Goal: Information Seeking & Learning: Find specific fact

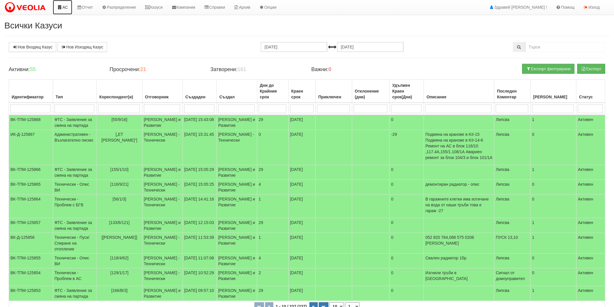
click at [66, 12] on link "АС" at bounding box center [62, 7] width 19 height 15
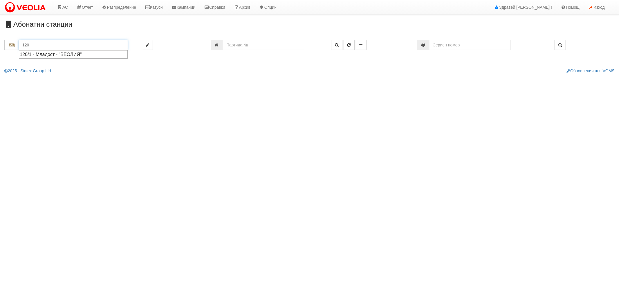
click at [66, 52] on div "120/1 - Младост - "ВЕОЛИЯ"" at bounding box center [73, 54] width 107 height 7
type input "120/1 - Младост - "ВЕОЛИЯ""
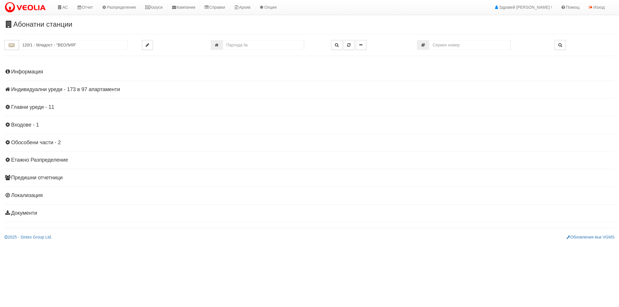
click at [26, 87] on h4 "Индивидуални уреди - 173 в 97 апартаменти" at bounding box center [309, 90] width 611 height 6
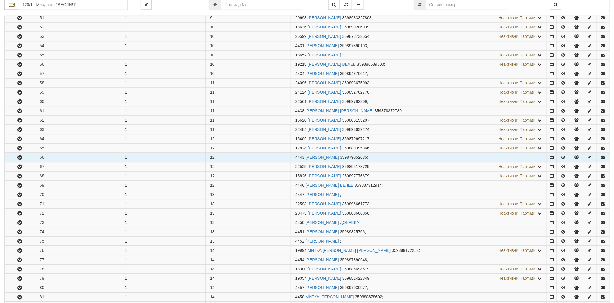
scroll to position [613, 0]
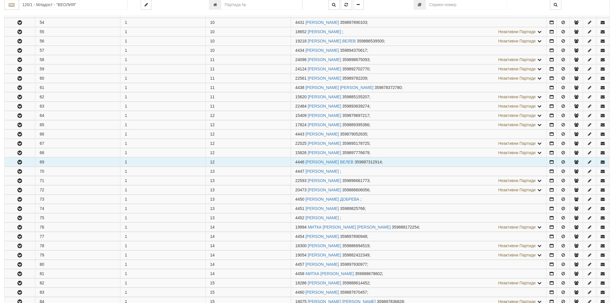
click at [18, 164] on icon "button" at bounding box center [19, 162] width 7 height 4
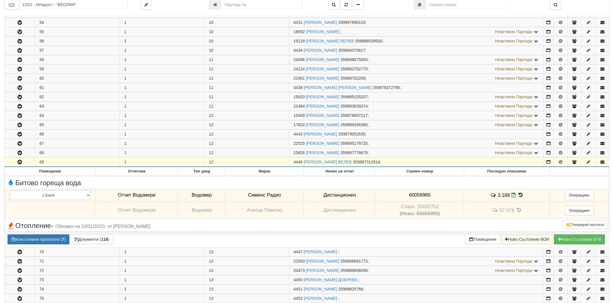
drag, startPoint x: 294, startPoint y: 165, endPoint x: 302, endPoint y: 167, distance: 8.9
click at [302, 164] on span "4446" at bounding box center [298, 161] width 9 height 5
copy span "4446"
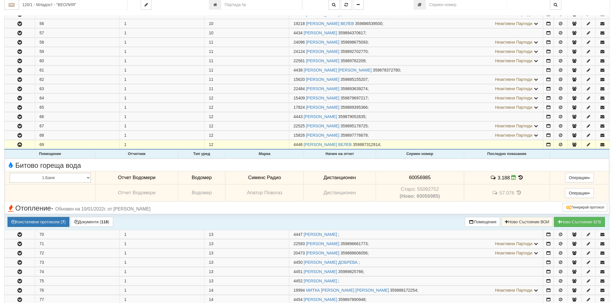
scroll to position [645, 0]
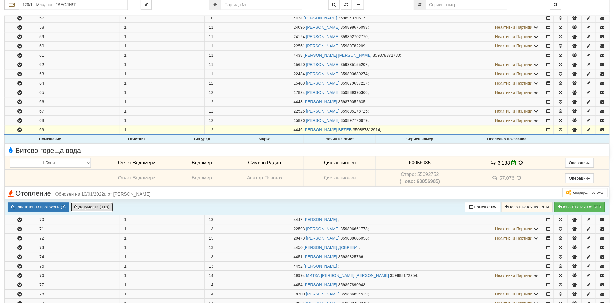
click at [85, 206] on button "Документи ( 118 )" at bounding box center [92, 207] width 43 height 10
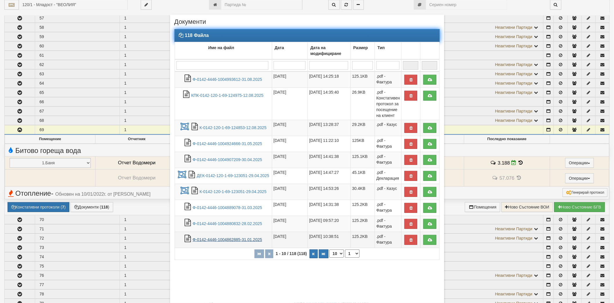
click at [237, 240] on link "Ф-0142-4446-1004862885-31.01.2025" at bounding box center [228, 239] width 70 height 5
click at [313, 255] on icon "button" at bounding box center [314, 253] width 2 height 3
select select "2"
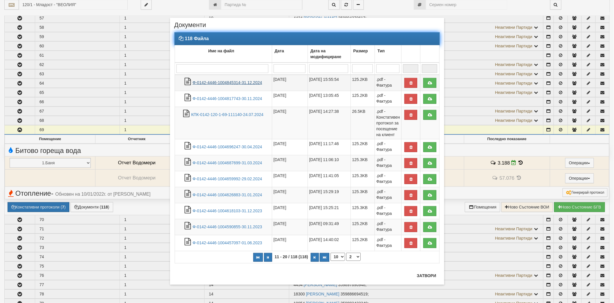
click at [225, 80] on link "Ф-0142-4446-1004845314-31.12.2024" at bounding box center [228, 82] width 70 height 5
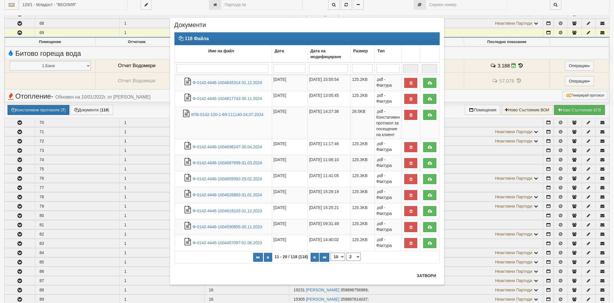
scroll to position [806, 0]
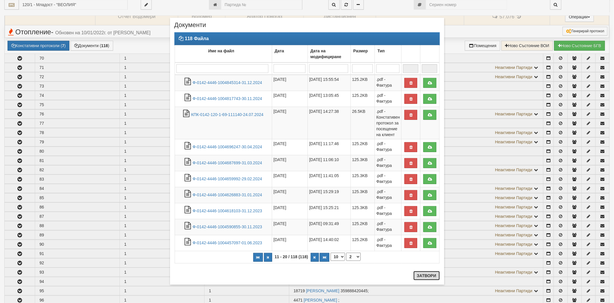
click at [416, 277] on button "Затвори" at bounding box center [427, 275] width 26 height 9
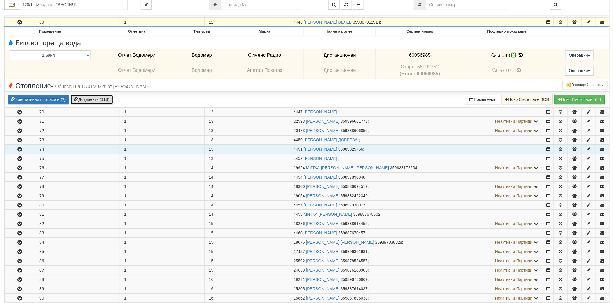
scroll to position [839, 0]
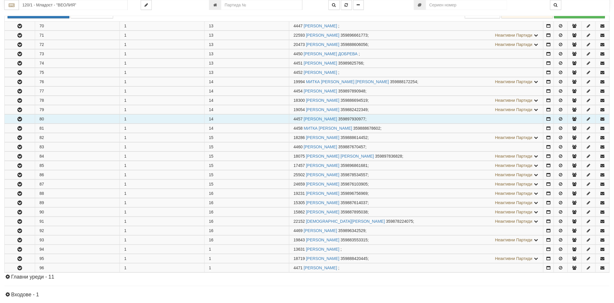
click at [21, 123] on button "button" at bounding box center [20, 118] width 30 height 9
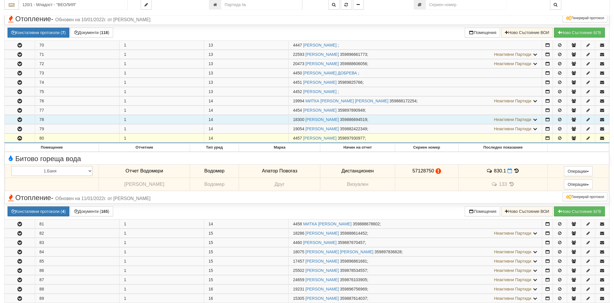
scroll to position [742, 0]
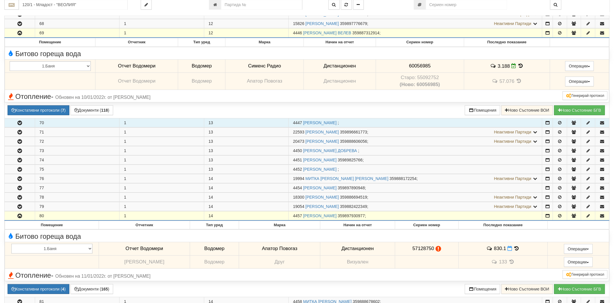
click at [24, 125] on button "button" at bounding box center [20, 122] width 30 height 9
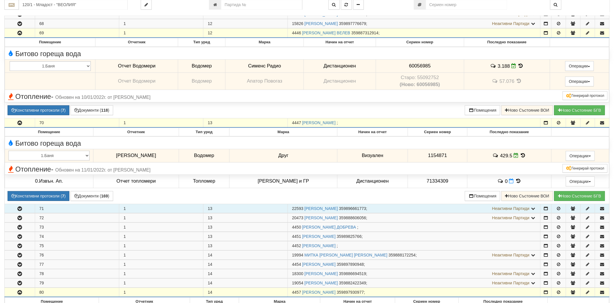
click at [26, 213] on button "button" at bounding box center [20, 208] width 30 height 9
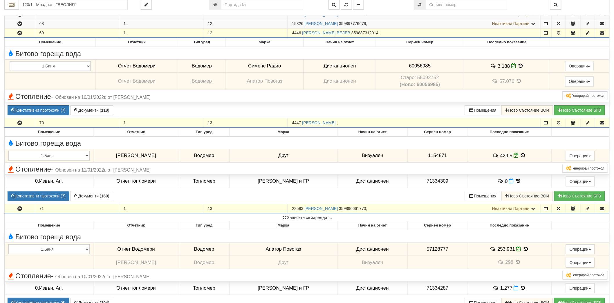
scroll to position [806, 0]
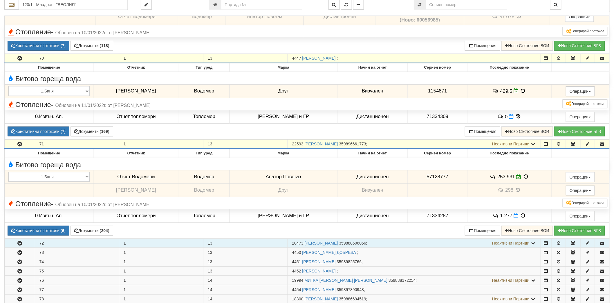
click at [23, 245] on icon "button" at bounding box center [19, 243] width 7 height 4
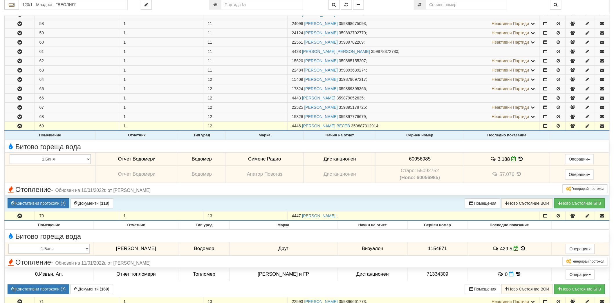
scroll to position [645, 0]
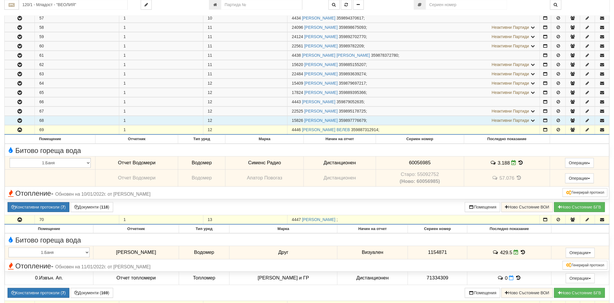
click at [21, 123] on icon "button" at bounding box center [19, 120] width 7 height 4
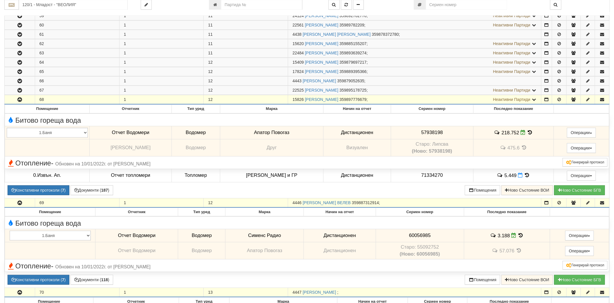
scroll to position [677, 0]
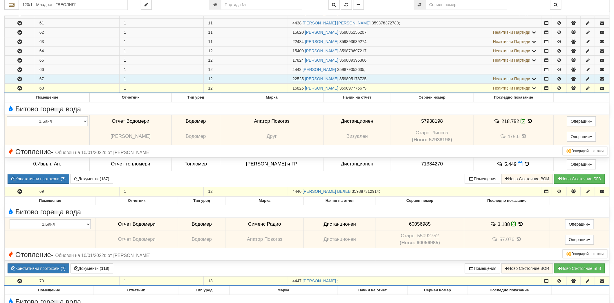
click at [21, 83] on button "button" at bounding box center [20, 78] width 30 height 9
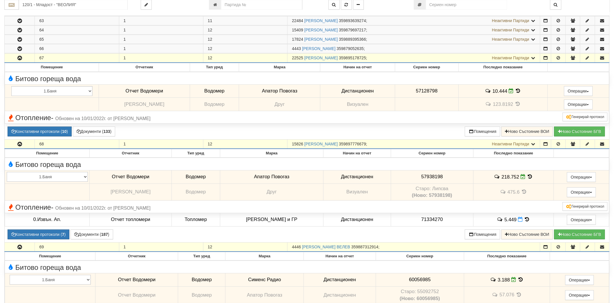
scroll to position [710, 0]
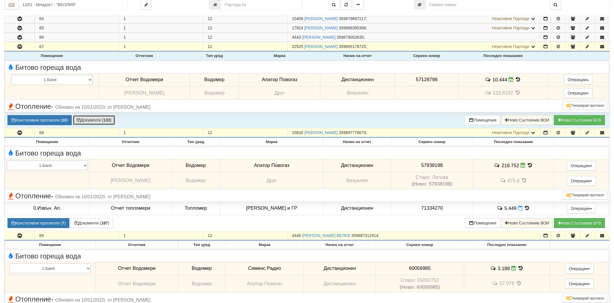
click at [95, 123] on button "Документи ( 133 )" at bounding box center [94, 120] width 43 height 10
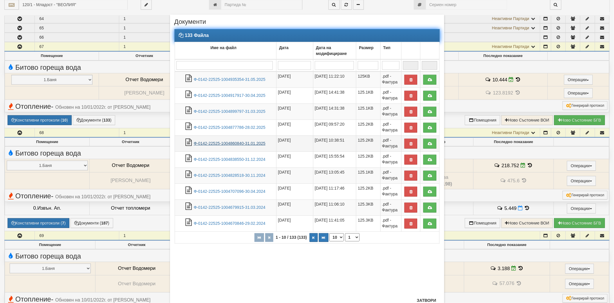
click at [237, 143] on link "Ф-0142-22525-1004860840-31.01.2025" at bounding box center [230, 143] width 72 height 5
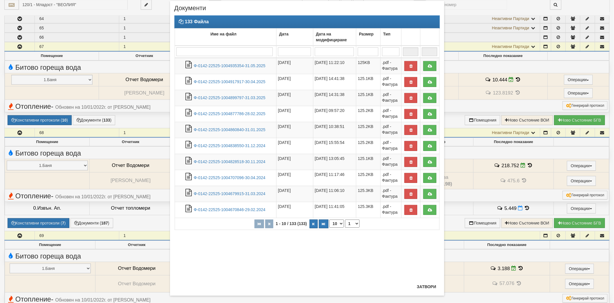
scroll to position [21, 0]
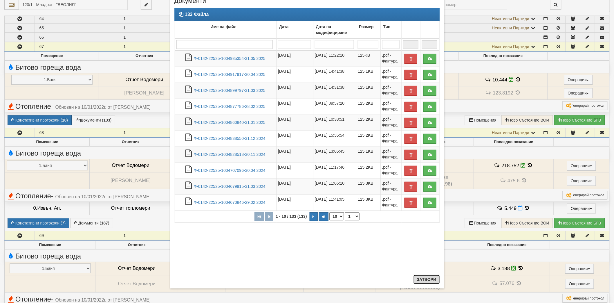
click at [428, 283] on button "Затвори" at bounding box center [427, 278] width 26 height 9
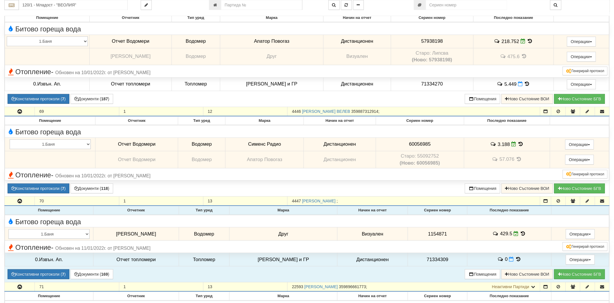
scroll to position [839, 0]
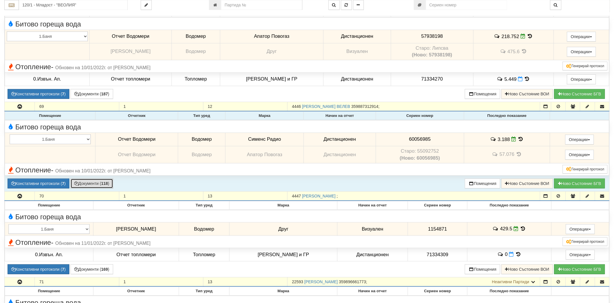
click at [79, 188] on button "Документи ( 118 )" at bounding box center [92, 183] width 43 height 10
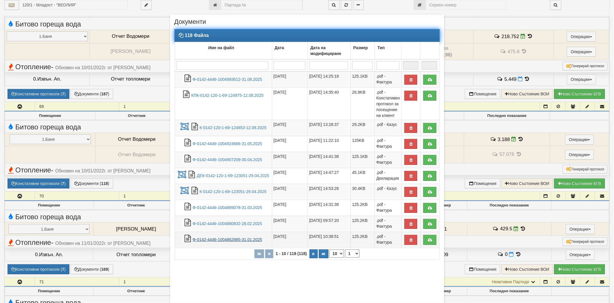
click at [257, 240] on link "Ф-0142-4446-1004862885-31.01.2025" at bounding box center [228, 239] width 70 height 5
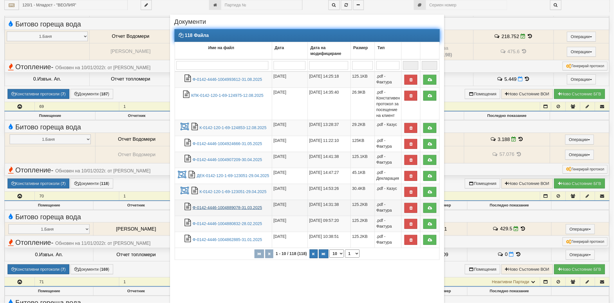
click at [250, 207] on link "Ф-0142-4446-1004889078-31.03.2025" at bounding box center [228, 207] width 70 height 5
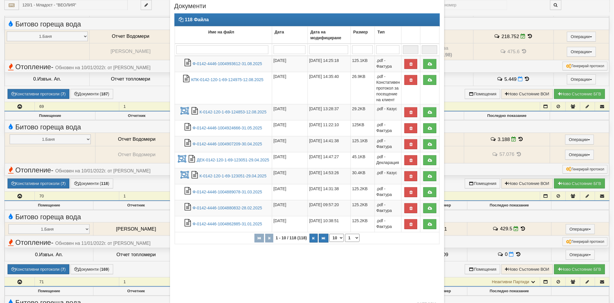
scroll to position [41, 0]
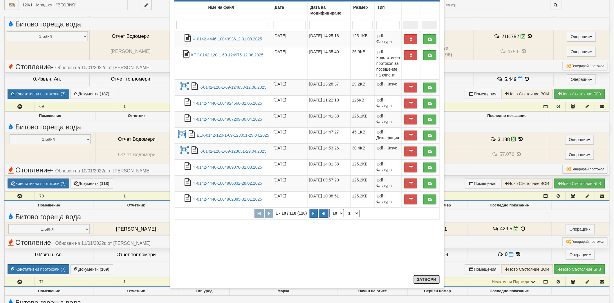
click at [421, 280] on button "Затвори" at bounding box center [427, 278] width 26 height 9
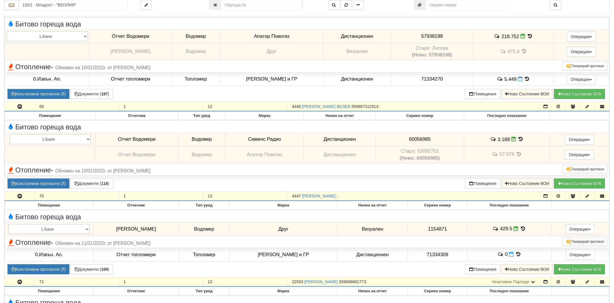
click at [16, 200] on button "button" at bounding box center [20, 195] width 30 height 9
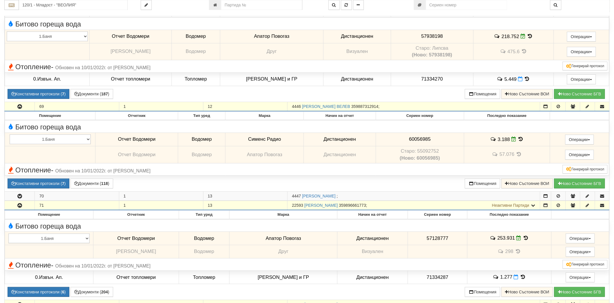
click at [19, 207] on icon "button" at bounding box center [19, 205] width 7 height 4
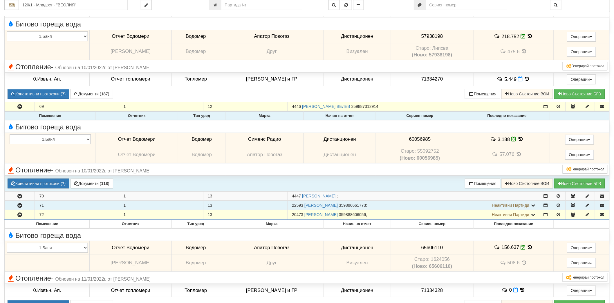
click at [21, 114] on table "Помещение Отчетник Тип уред [PERSON_NAME] на отчет Сериен номер Последно показа…" at bounding box center [307, 143] width 605 height 64
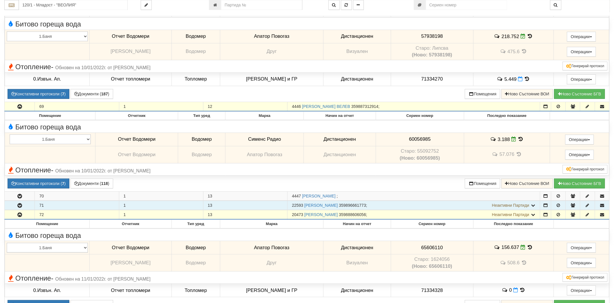
click at [18, 109] on icon "button" at bounding box center [19, 107] width 7 height 4
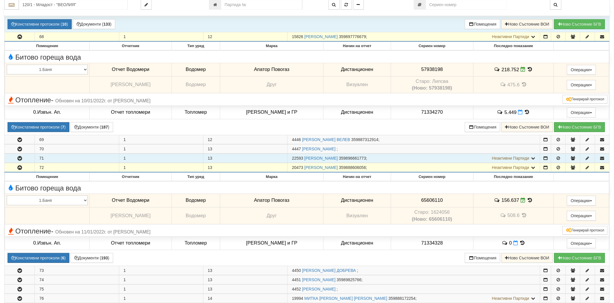
scroll to position [774, 0]
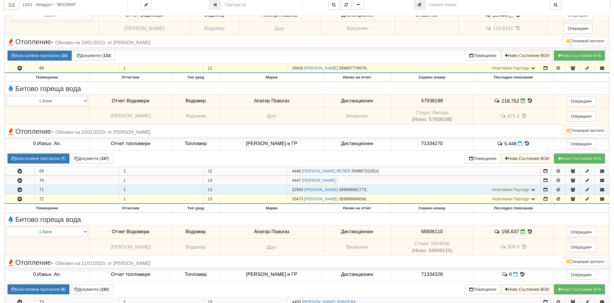
click at [20, 70] on icon "button" at bounding box center [19, 68] width 7 height 4
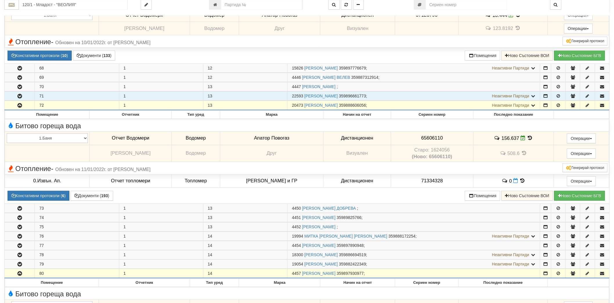
click at [20, 107] on icon "button" at bounding box center [19, 105] width 7 height 4
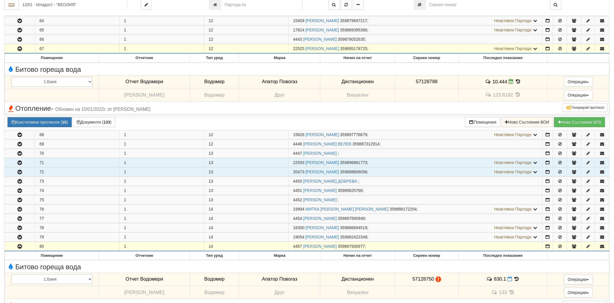
scroll to position [677, 0]
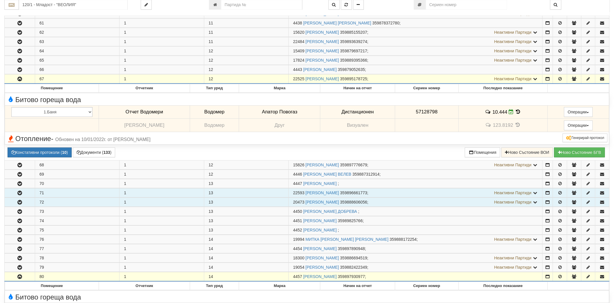
click at [21, 81] on icon "button" at bounding box center [19, 79] width 7 height 4
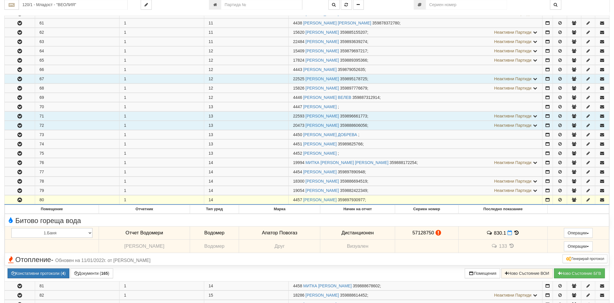
click at [20, 202] on icon "button" at bounding box center [19, 200] width 7 height 4
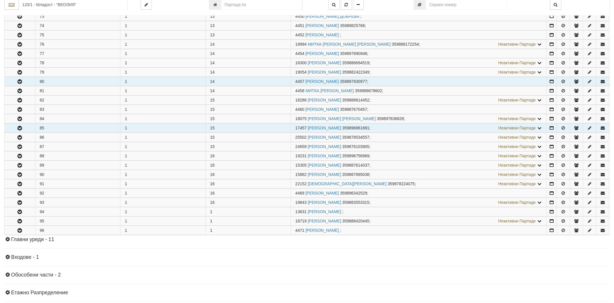
scroll to position [871, 0]
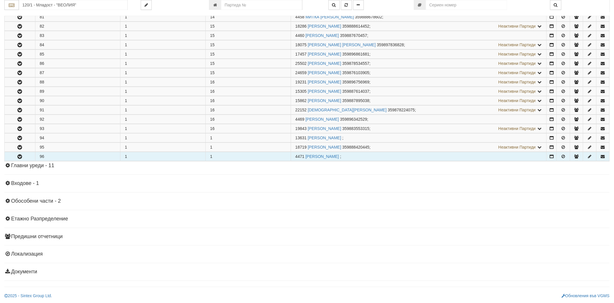
click at [20, 158] on icon "button" at bounding box center [19, 156] width 7 height 4
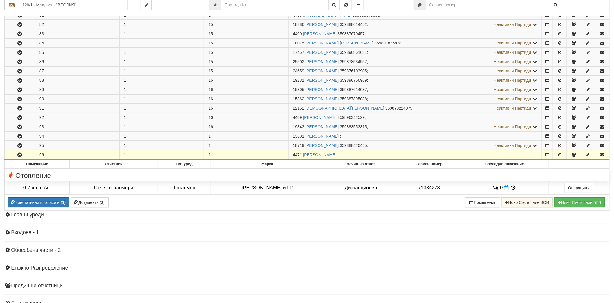
click at [20, 157] on icon "button" at bounding box center [19, 155] width 7 height 4
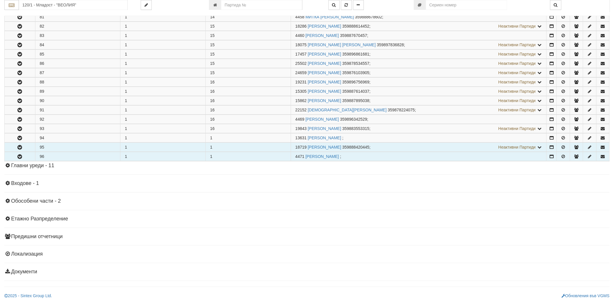
click at [19, 151] on button "button" at bounding box center [20, 147] width 30 height 9
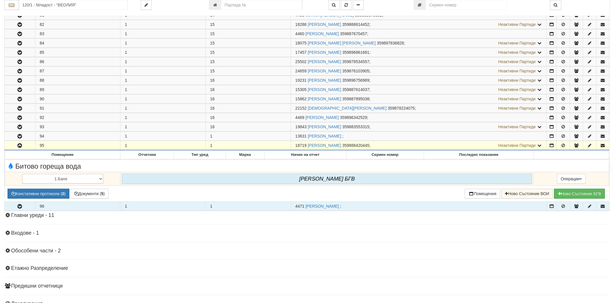
click at [18, 150] on button "button" at bounding box center [20, 145] width 30 height 9
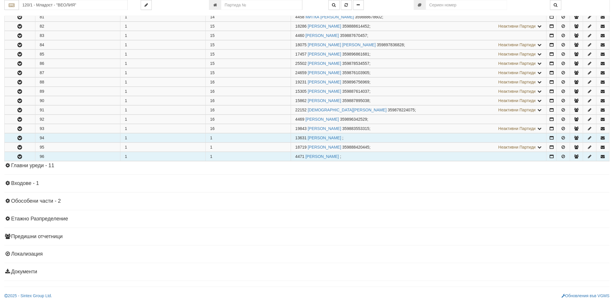
click at [18, 140] on icon "button" at bounding box center [19, 138] width 7 height 4
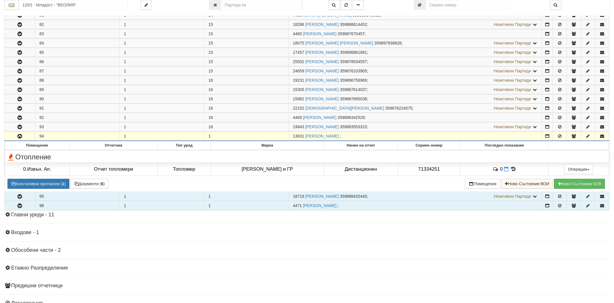
click at [18, 198] on icon "button" at bounding box center [19, 196] width 7 height 4
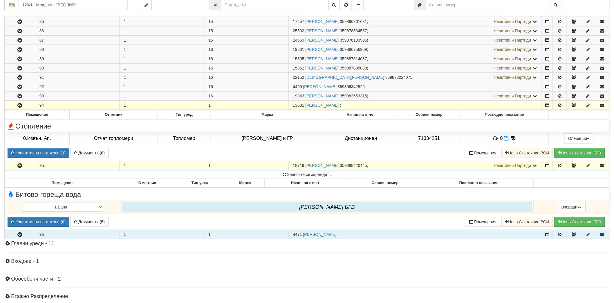
scroll to position [965, 0]
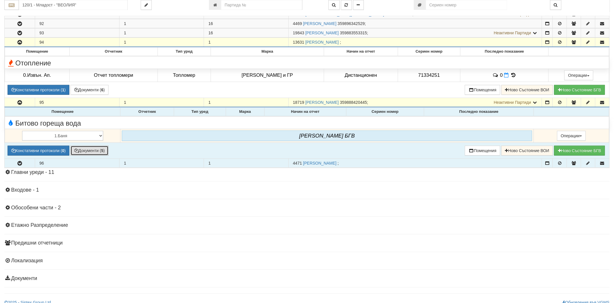
click at [95, 155] on button "Документи ( 5 )" at bounding box center [90, 150] width 38 height 10
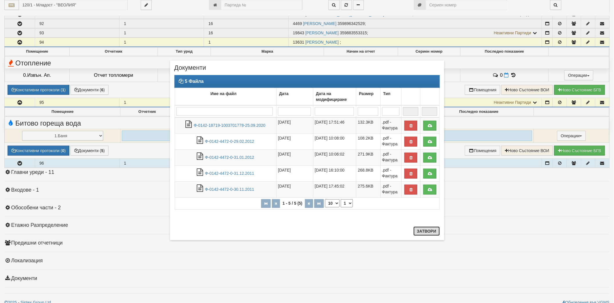
click at [433, 231] on button "Затвори" at bounding box center [427, 230] width 26 height 9
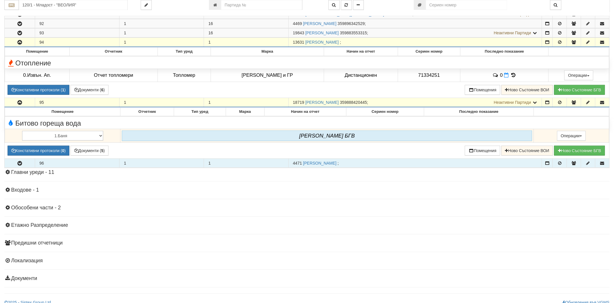
click at [20, 104] on button "button" at bounding box center [20, 102] width 30 height 9
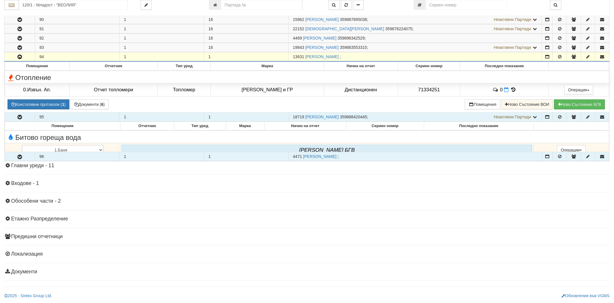
scroll to position [925, 0]
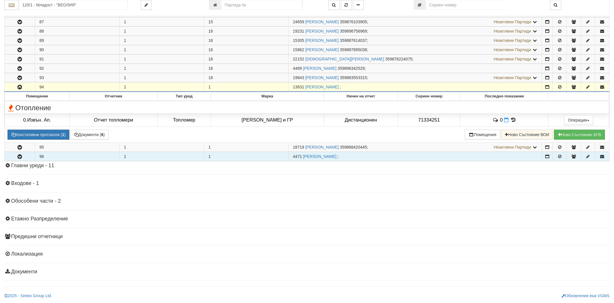
click at [20, 89] on button "button" at bounding box center [20, 86] width 30 height 9
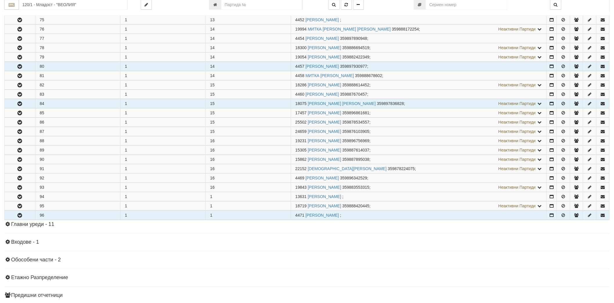
scroll to position [810, 0]
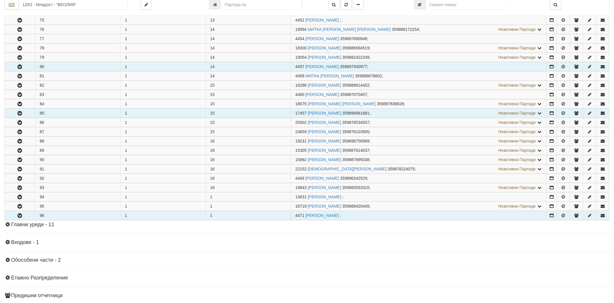
click at [24, 116] on button "button" at bounding box center [20, 113] width 30 height 9
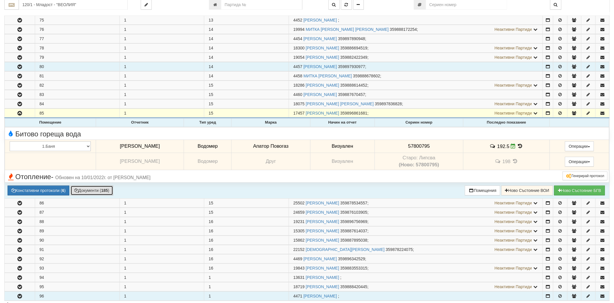
click at [86, 195] on button "Документи ( 185 )" at bounding box center [92, 190] width 43 height 10
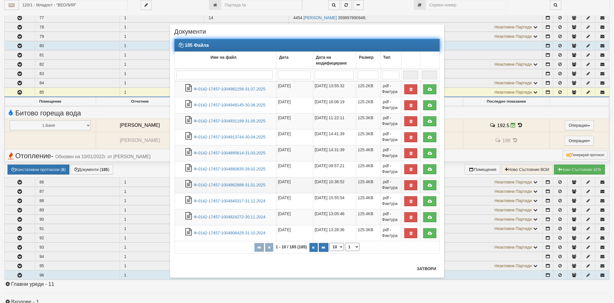
scroll to position [843, 0]
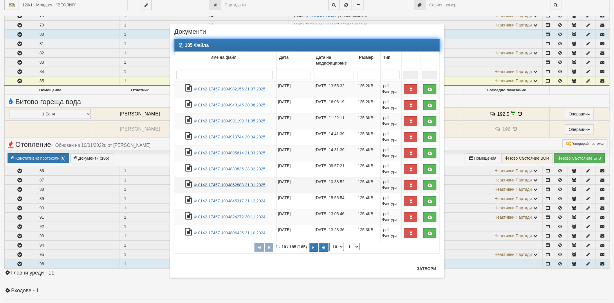
click at [258, 185] on link "Ф-0142-17457-1004862888-31.01.2025" at bounding box center [230, 184] width 72 height 5
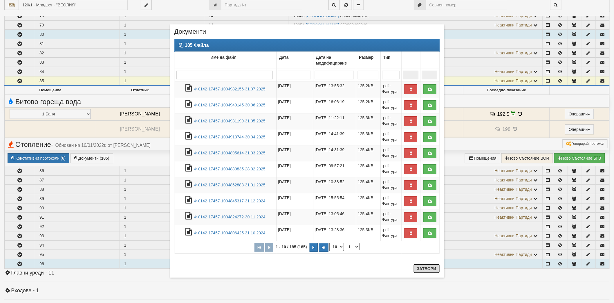
click at [426, 266] on button "Затвори" at bounding box center [427, 268] width 26 height 9
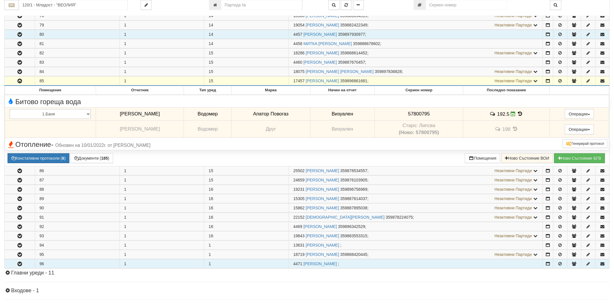
click at [22, 83] on icon "button" at bounding box center [19, 81] width 7 height 4
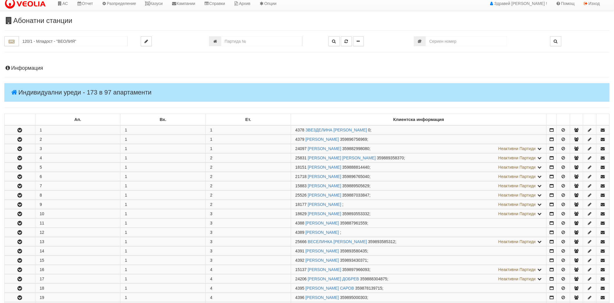
scroll to position [0, 0]
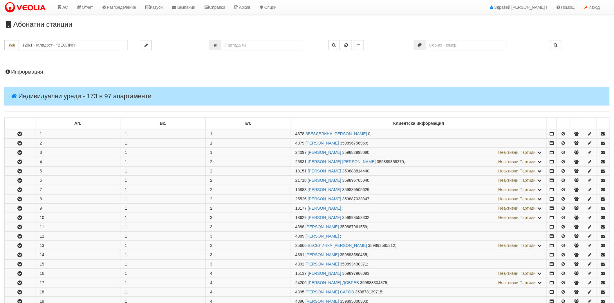
click at [36, 89] on h4 "Индивидуални уреди - 173 в 97 апартаменти" at bounding box center [307, 96] width 606 height 19
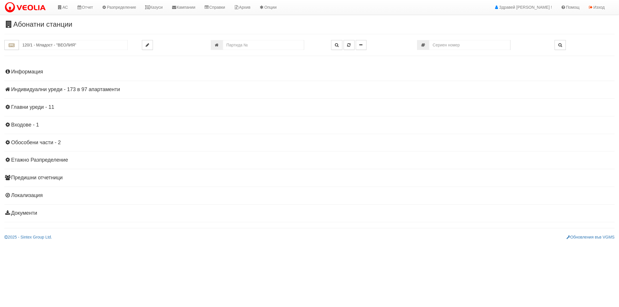
click at [64, 86] on div "Информация Параметри Брой Апартаменти: 97 Ползватели 08/2025 56 % 0 % 172" at bounding box center [309, 142] width 611 height 160
click at [62, 92] on h4 "Индивидуални уреди - 173 в 97 апартаменти" at bounding box center [309, 90] width 611 height 6
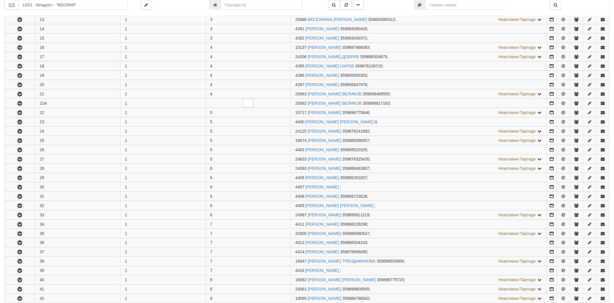
scroll to position [290, 0]
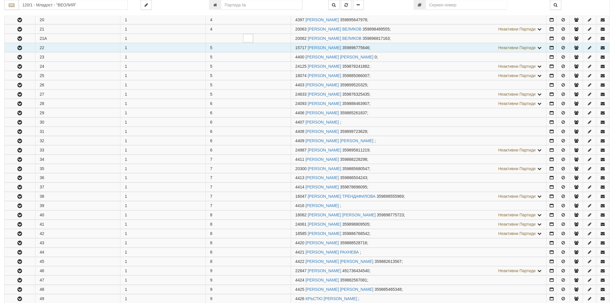
click at [18, 47] on icon "button" at bounding box center [19, 48] width 7 height 4
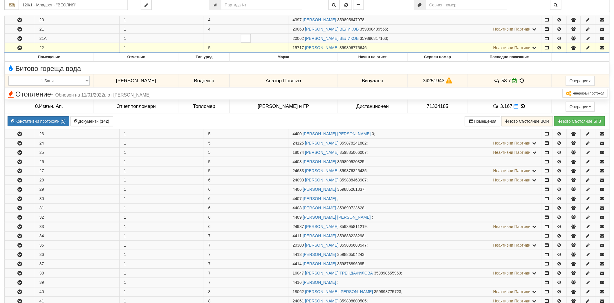
click at [18, 47] on icon "button" at bounding box center [19, 48] width 7 height 4
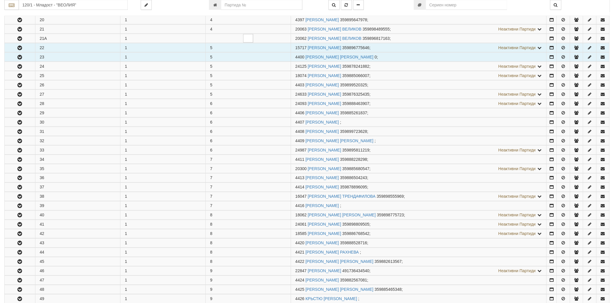
click at [16, 58] on icon "button" at bounding box center [19, 57] width 7 height 4
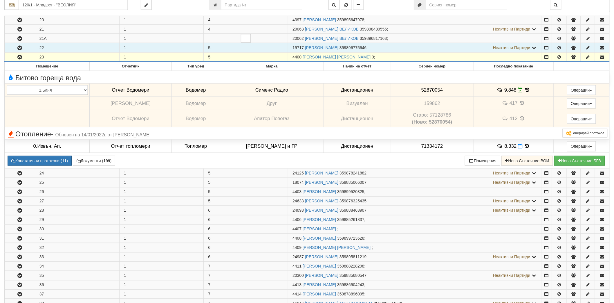
click at [16, 58] on icon "button" at bounding box center [19, 57] width 7 height 4
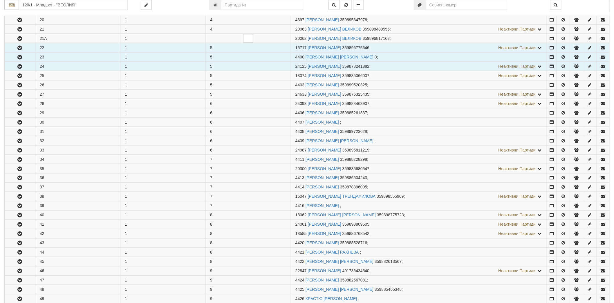
click at [16, 70] on button "button" at bounding box center [20, 66] width 30 height 9
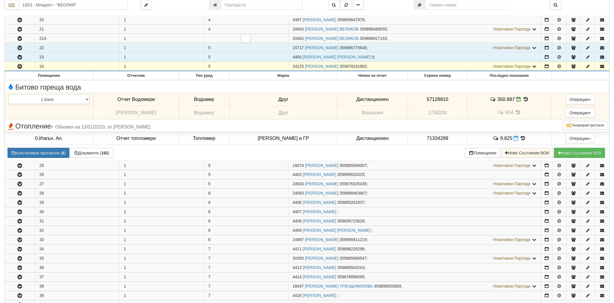
click at [16, 70] on button "button" at bounding box center [20, 66] width 30 height 9
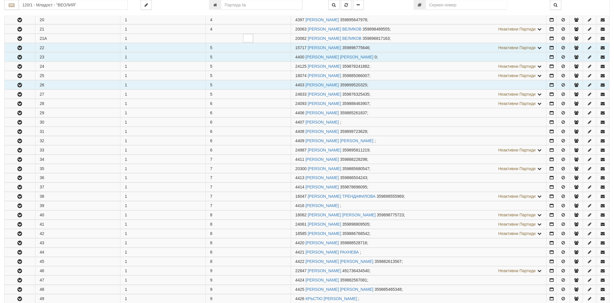
click at [19, 87] on icon "button" at bounding box center [19, 85] width 7 height 4
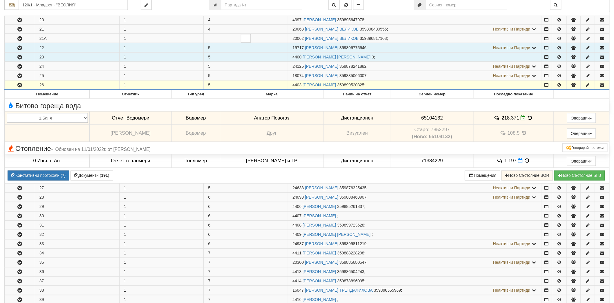
click at [21, 87] on icon "button" at bounding box center [19, 85] width 7 height 4
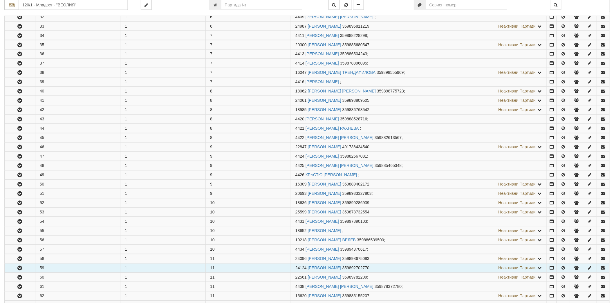
scroll to position [451, 0]
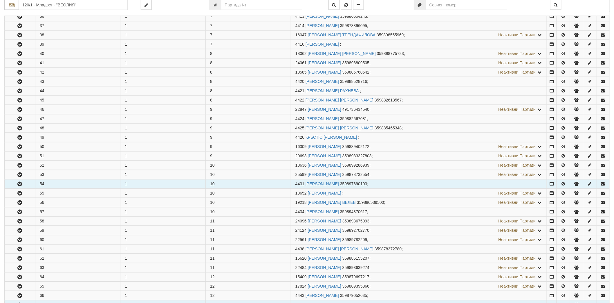
click at [23, 183] on button "button" at bounding box center [20, 183] width 30 height 9
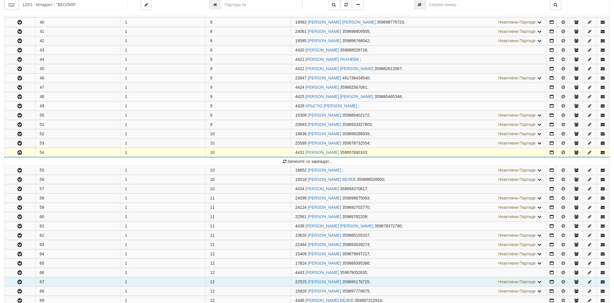
scroll to position [548, 0]
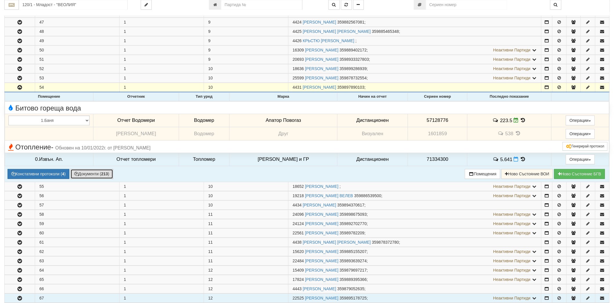
click at [106, 173] on button "Документи ( 213 )" at bounding box center [92, 174] width 43 height 10
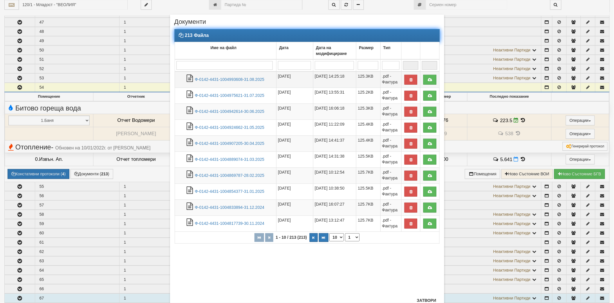
click at [237, 76] on td "Ф-0142-4431-1004993608-31.08.2025" at bounding box center [226, 79] width 102 height 16
click at [237, 79] on link "Ф-0142-4431-1004993608-31.08.2025" at bounding box center [230, 79] width 70 height 5
